Goal: Task Accomplishment & Management: Complete application form

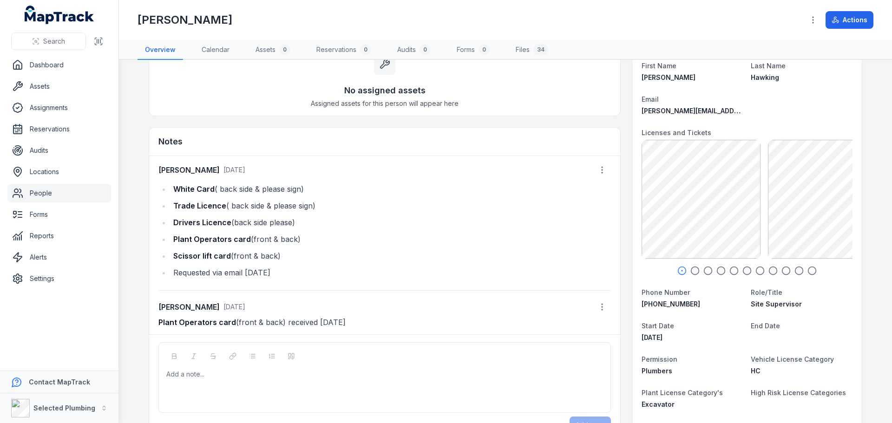
scroll to position [139, 0]
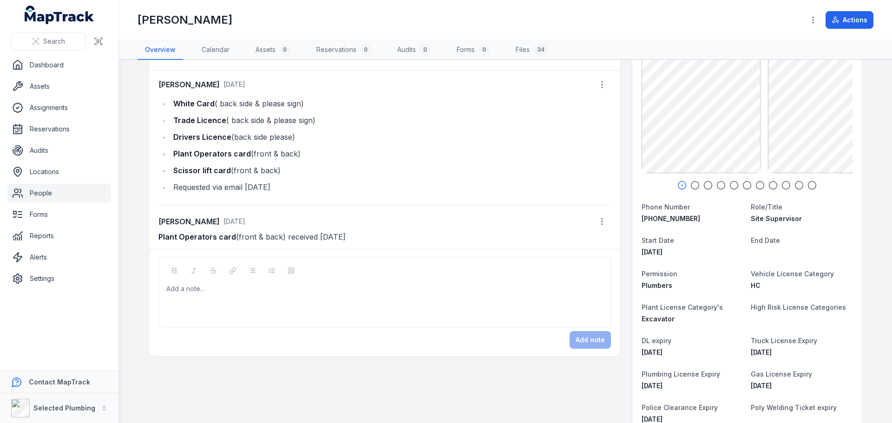
click at [691, 186] on icon "button" at bounding box center [695, 185] width 9 height 9
drag, startPoint x: 169, startPoint y: 136, endPoint x: 293, endPoint y: 138, distance: 124.1
click at [299, 136] on li "Drivers Licence (back side please)" at bounding box center [391, 137] width 441 height 13
copy li "Drivers Licence (back side please)"
click at [186, 293] on div at bounding box center [385, 288] width 436 height 9
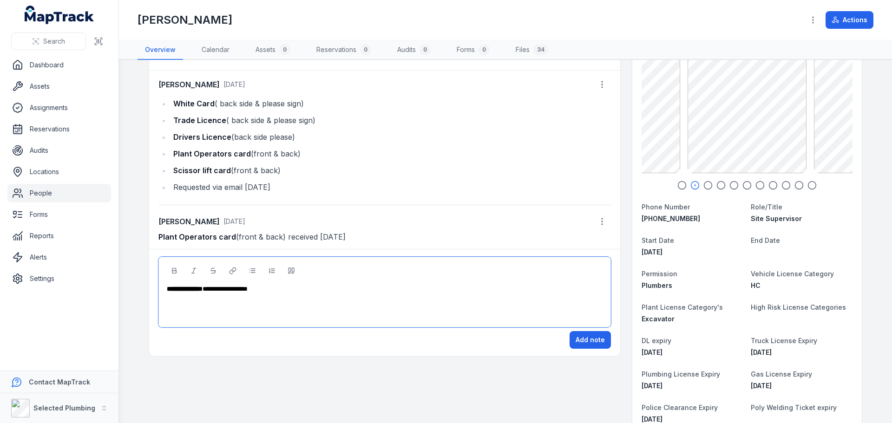
click at [679, 186] on circle "button" at bounding box center [683, 186] width 8 height 8
click at [706, 186] on icon "button" at bounding box center [708, 185] width 9 height 9
click at [719, 185] on icon "button" at bounding box center [721, 185] width 9 height 9
click at [732, 184] on icon "button" at bounding box center [734, 185] width 9 height 9
click at [746, 185] on icon "button" at bounding box center [747, 185] width 9 height 9
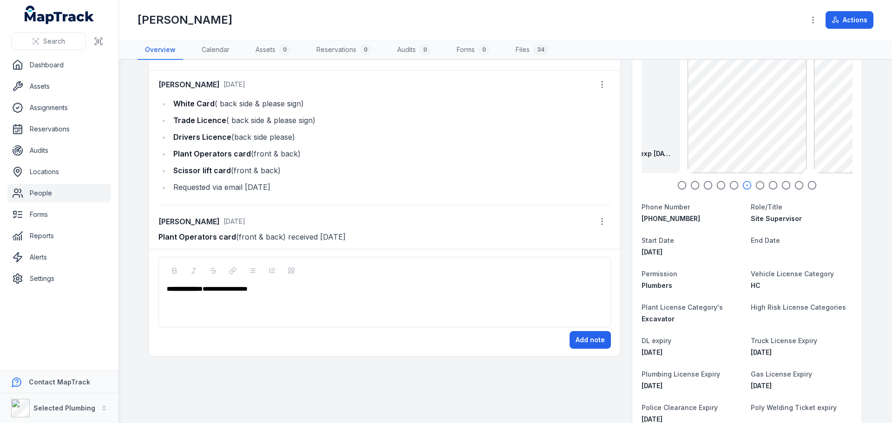
click at [759, 186] on icon "button" at bounding box center [760, 185] width 9 height 9
click at [771, 185] on icon "button" at bounding box center [773, 185] width 9 height 9
click at [784, 185] on icon "button" at bounding box center [786, 185] width 9 height 9
click at [796, 185] on icon "button" at bounding box center [799, 185] width 9 height 9
click at [808, 185] on icon "button" at bounding box center [812, 185] width 9 height 9
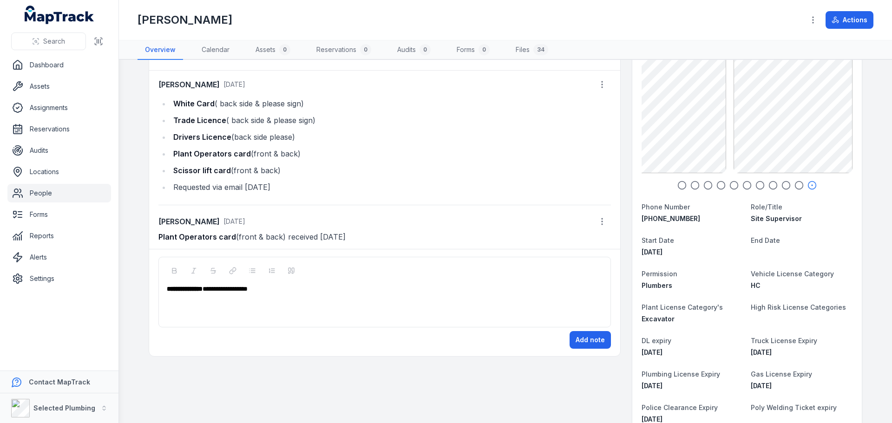
click at [293, 289] on div "**********" at bounding box center [385, 288] width 436 height 9
drag, startPoint x: 273, startPoint y: 290, endPoint x: 379, endPoint y: 292, distance: 106.5
click at [379, 292] on div "**********" at bounding box center [385, 288] width 436 height 9
click at [250, 288] on span "**********" at bounding box center [226, 289] width 47 height 7
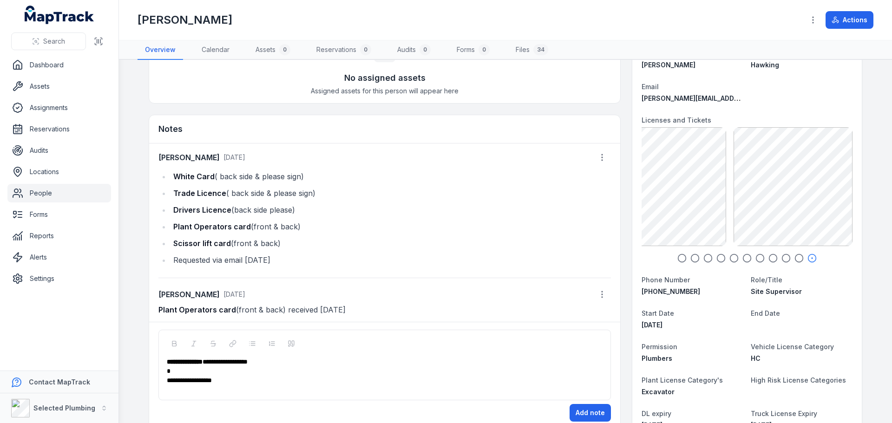
scroll to position [0, 0]
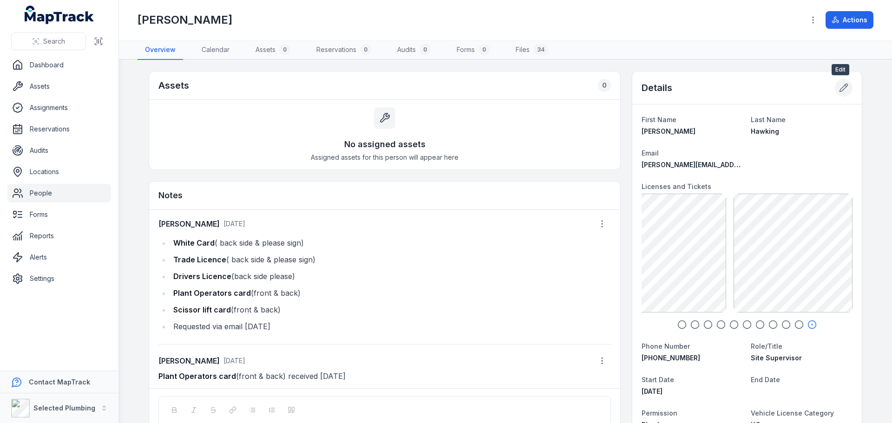
click at [842, 87] on icon at bounding box center [843, 87] width 9 height 9
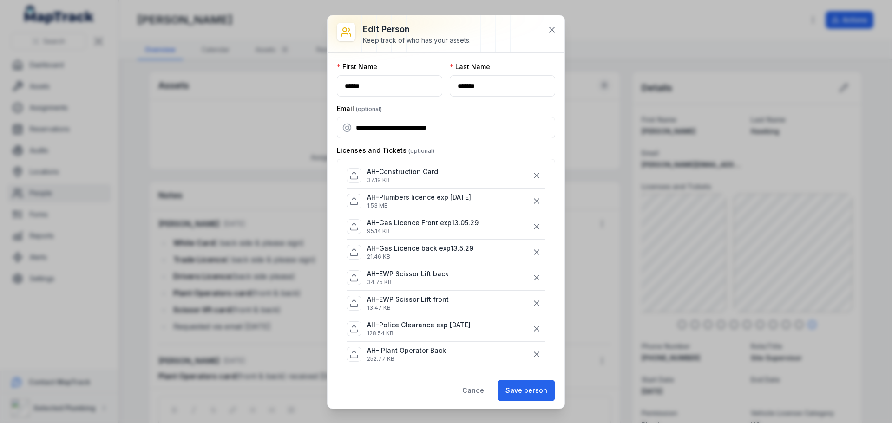
click at [443, 175] on div "AH-Construction Card 37.19 KB" at bounding box center [446, 176] width 199 height 18
click at [532, 174] on icon "button" at bounding box center [536, 175] width 9 height 9
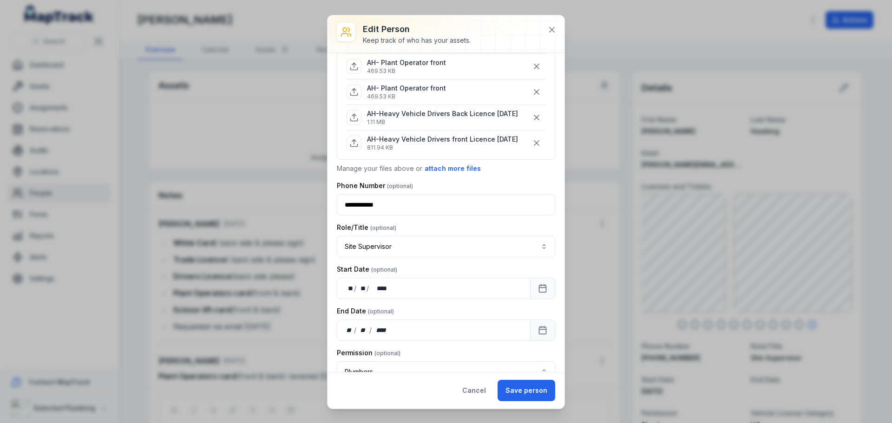
scroll to position [279, 0]
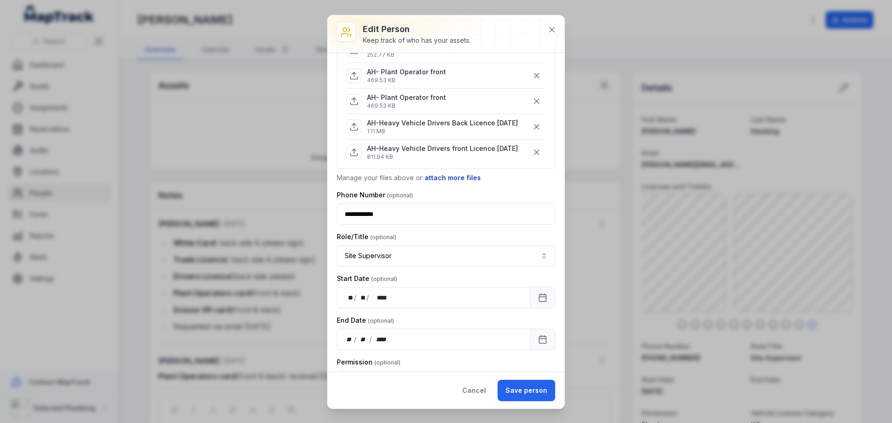
click at [445, 179] on button "attach more files" at bounding box center [452, 178] width 57 height 10
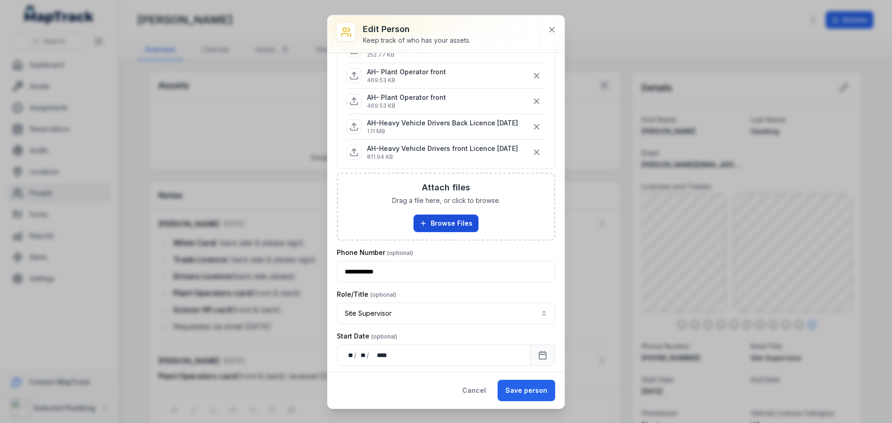
click at [452, 220] on button "Browse Files" at bounding box center [446, 224] width 65 height 18
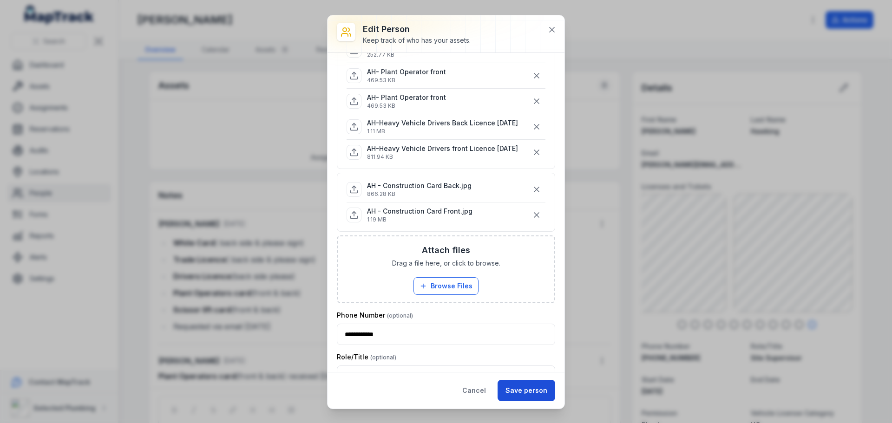
click at [526, 393] on button "Save person" at bounding box center [527, 390] width 58 height 21
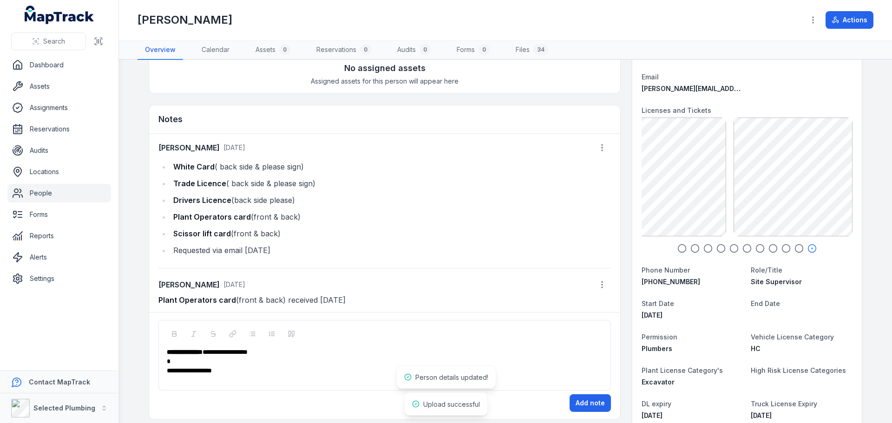
scroll to position [93, 0]
